Goal: Navigation & Orientation: Find specific page/section

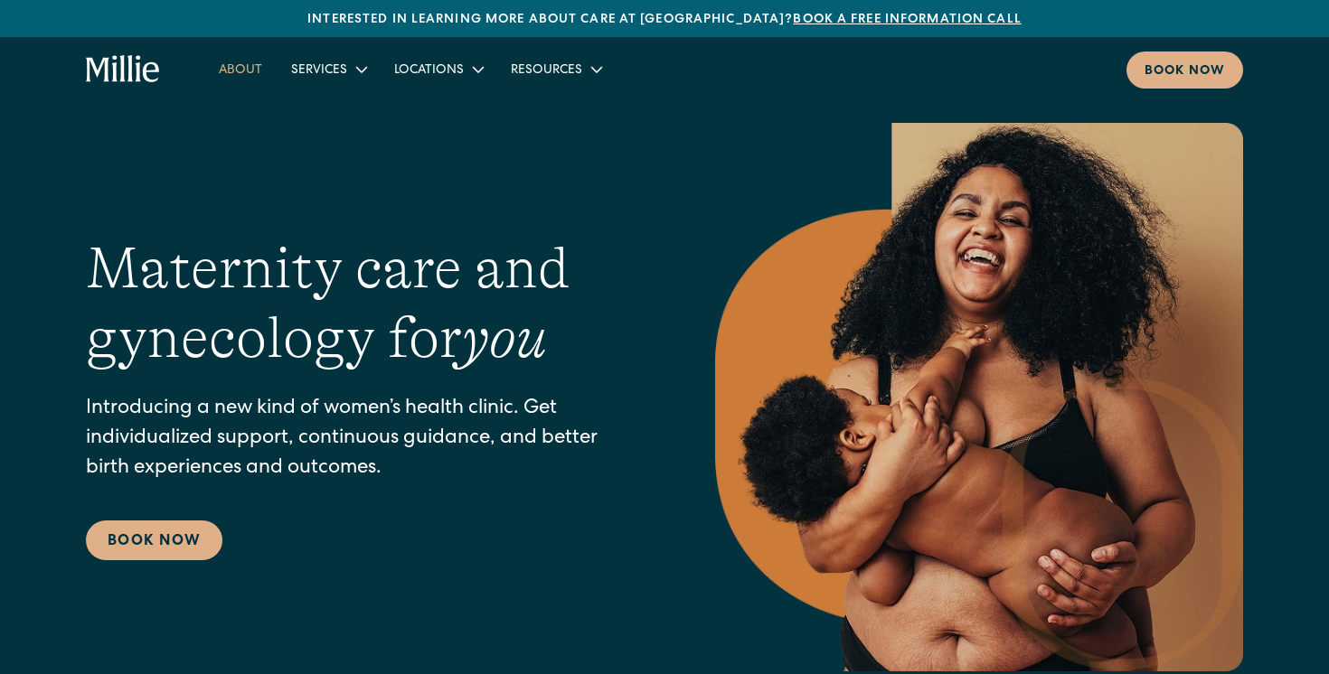
click at [246, 76] on link "About" at bounding box center [240, 69] width 72 height 30
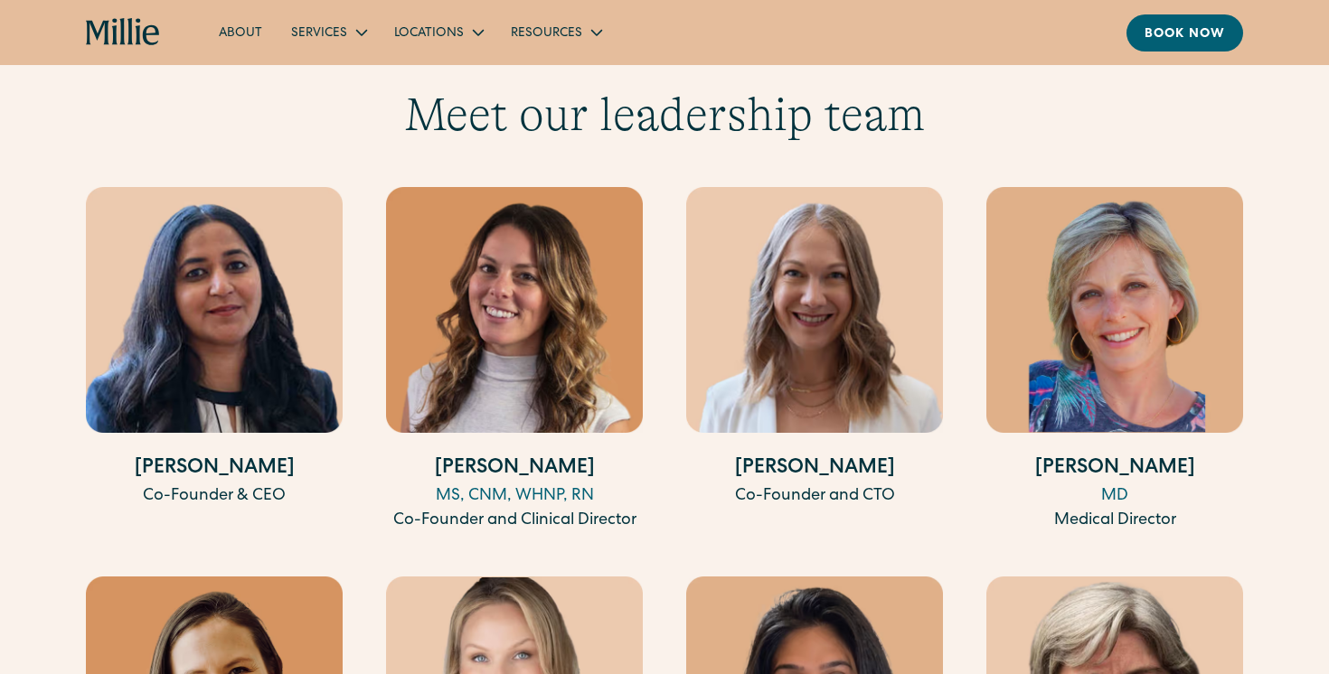
scroll to position [3387, 0]
click at [129, 42] on icon "home" at bounding box center [129, 31] width 5 height 27
